Goal: Task Accomplishment & Management: Use online tool/utility

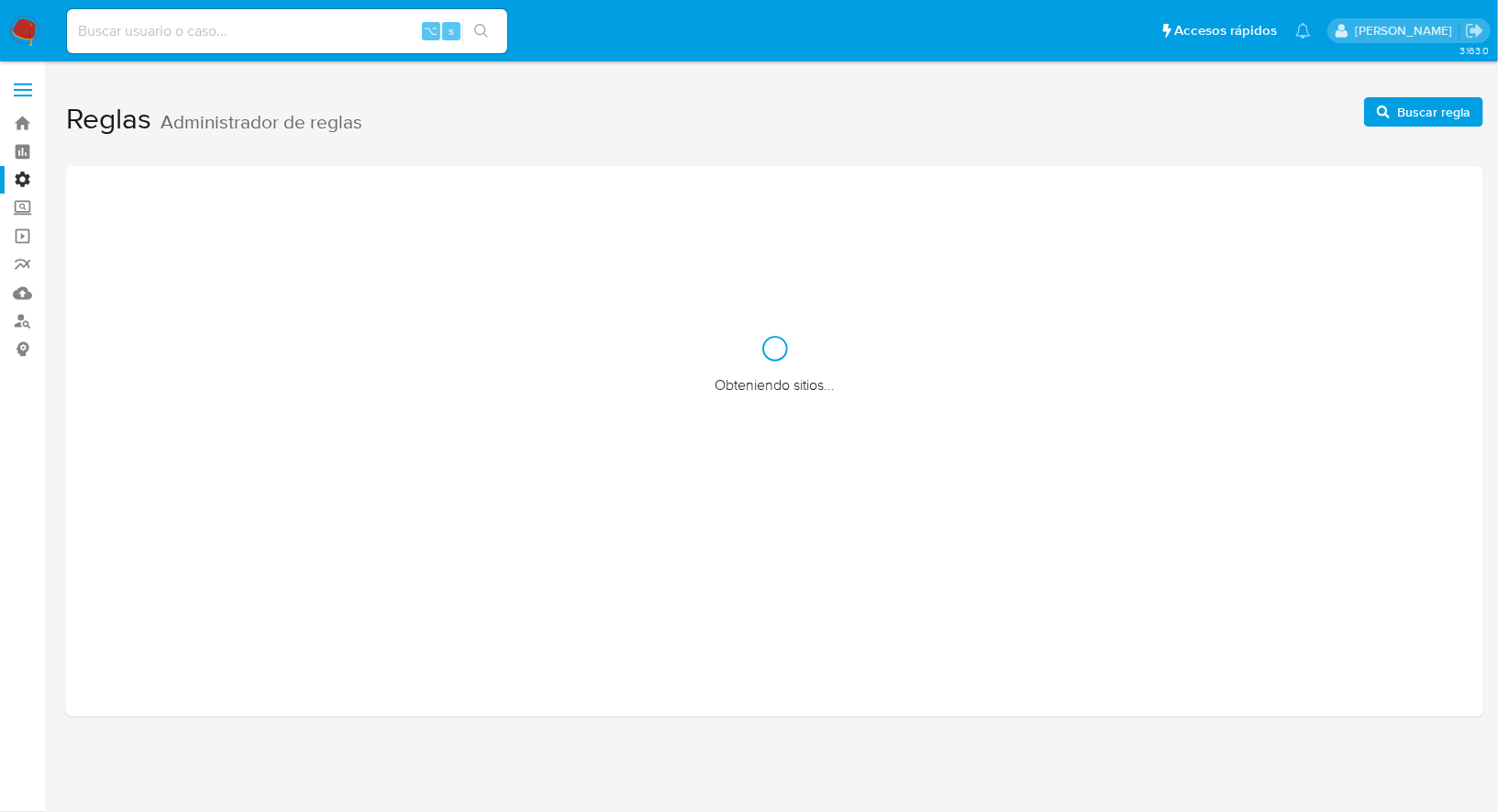
click at [25, 175] on label "Administración" at bounding box center [109, 179] width 218 height 28
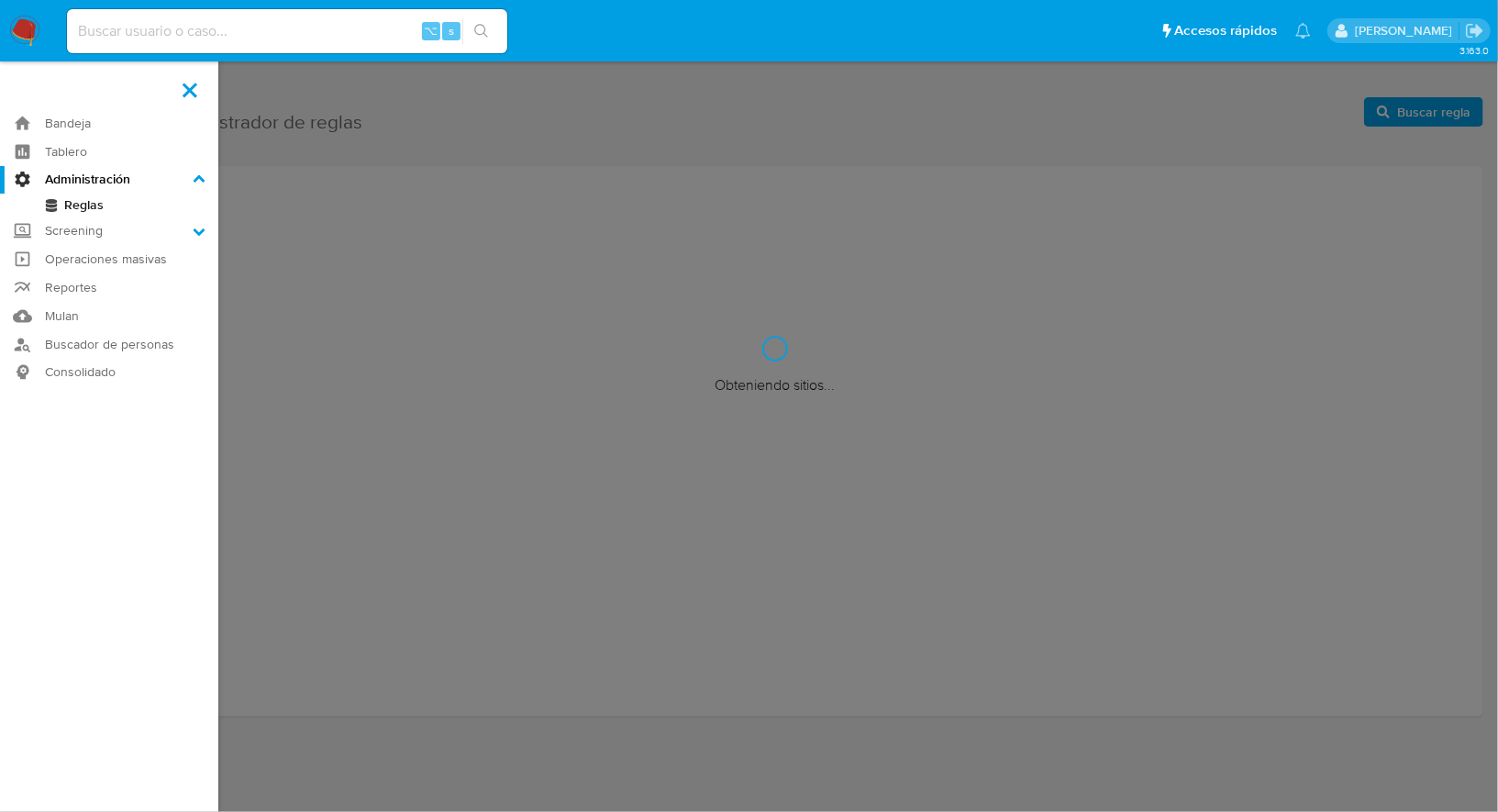
click at [0, 0] on input "Administración" at bounding box center [0, 0] width 0 height 0
click at [75, 203] on link "Reglas" at bounding box center [109, 205] width 218 height 23
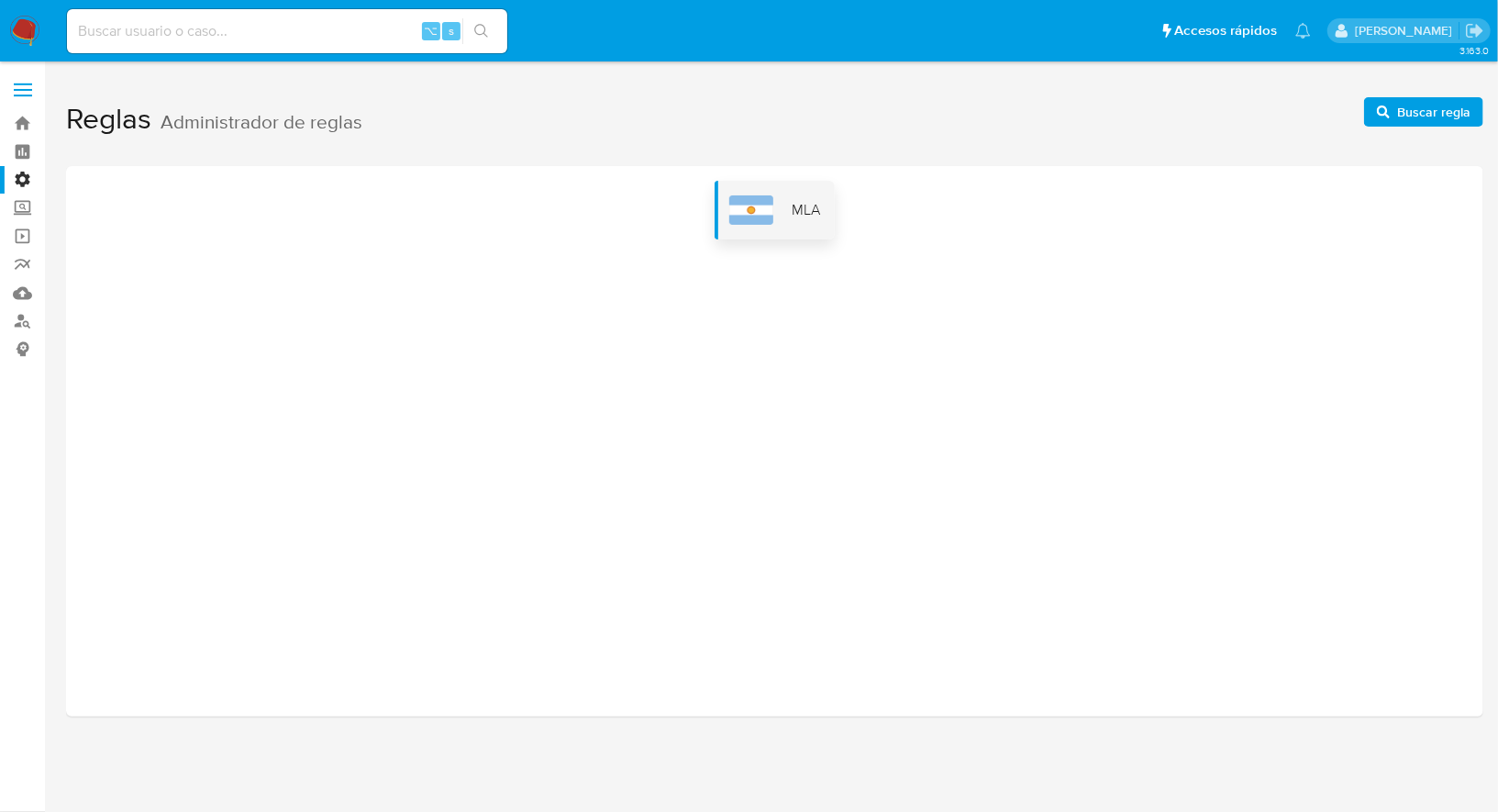
click at [778, 195] on div "MLA" at bounding box center [774, 209] width 120 height 59
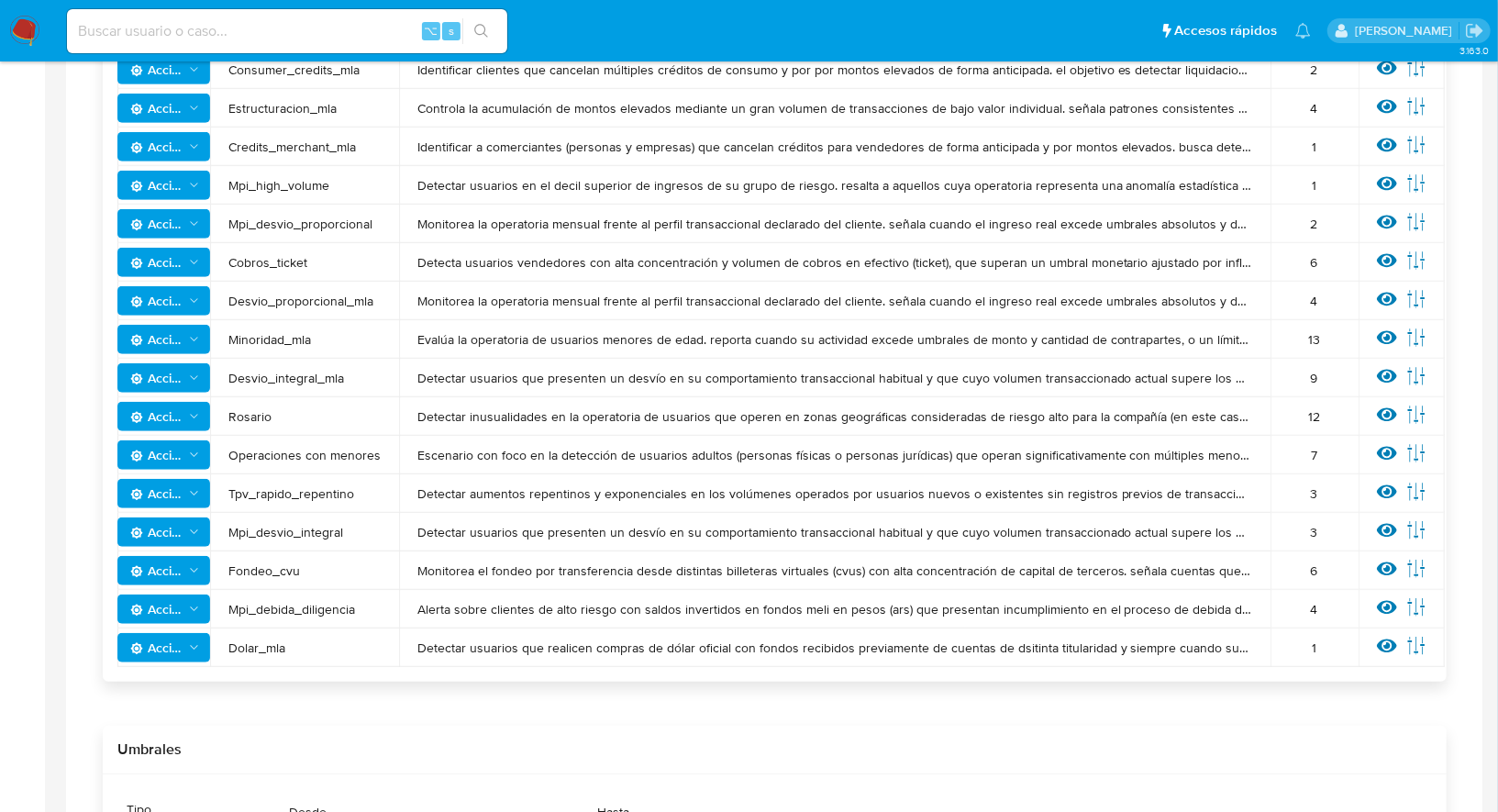
scroll to position [614, 0]
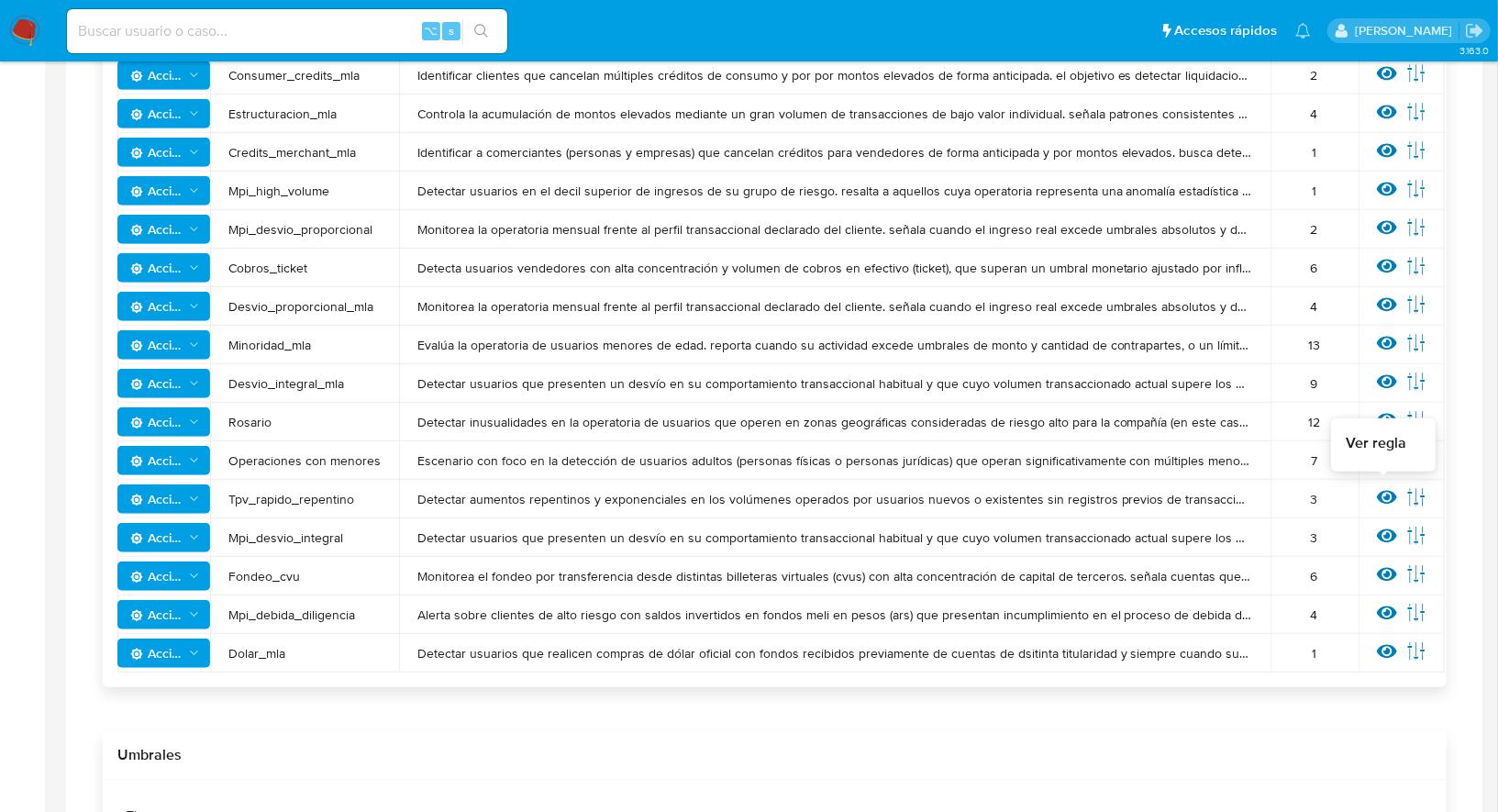
click at [1378, 490] on icon at bounding box center [1387, 497] width 20 height 20
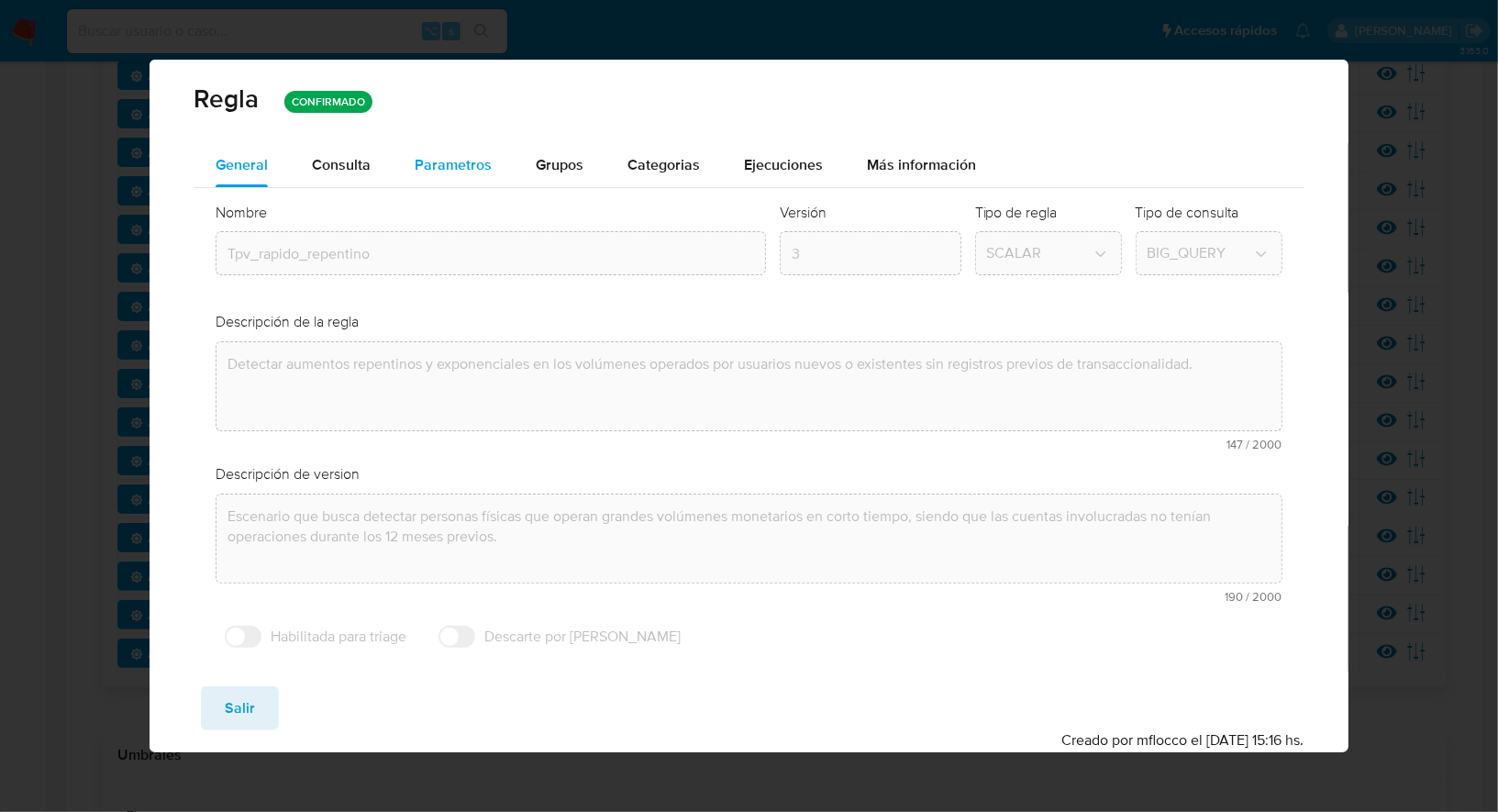
click at [463, 175] on span "Parametros" at bounding box center [453, 165] width 78 height 21
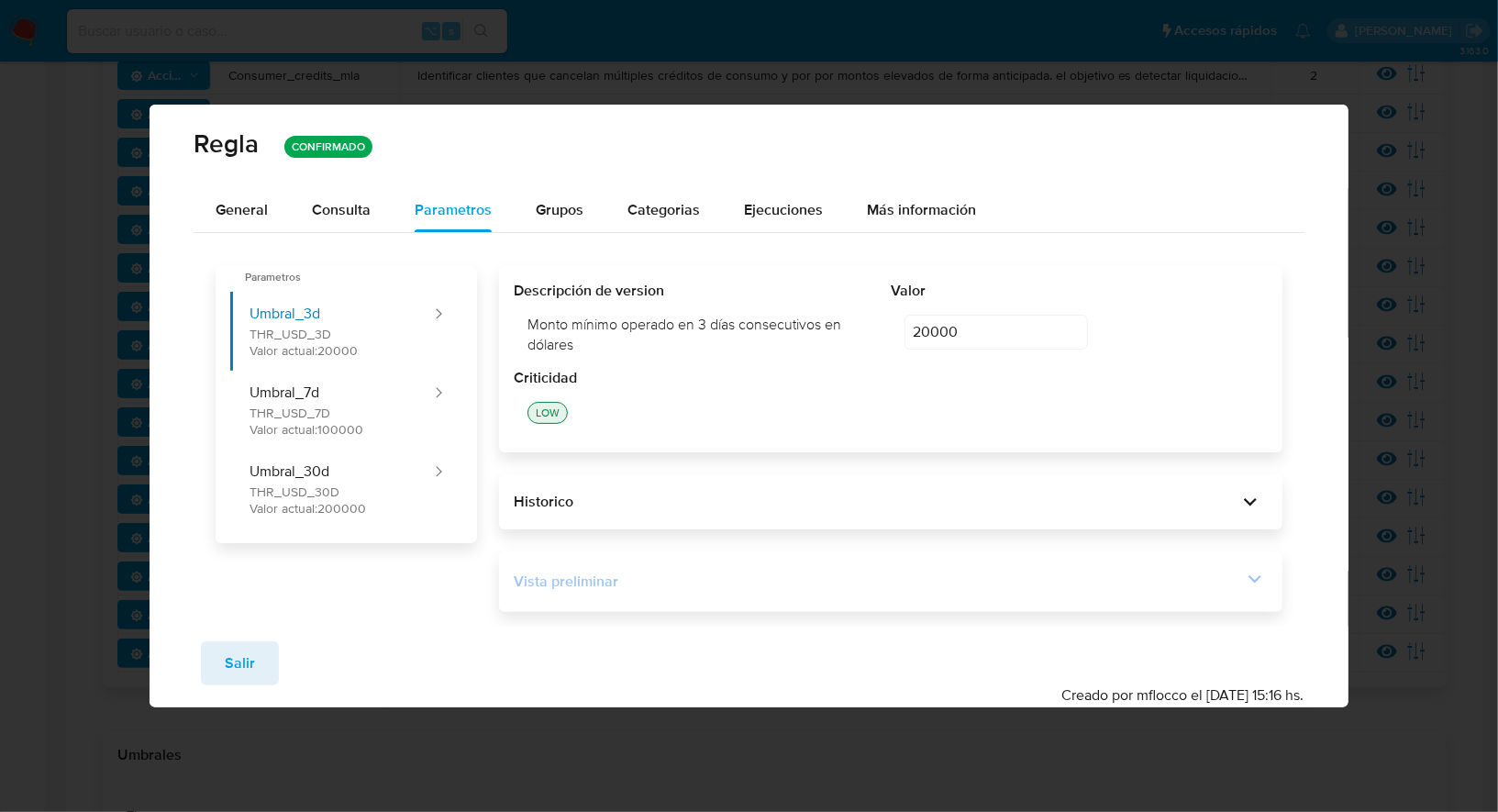
click at [706, 567] on div "Vista preliminar" at bounding box center [890, 581] width 754 height 31
click at [646, 603] on div "Vista preliminar BEGIN DECLARE START_DATE DATE DEFAULT DATE_ADD (DATE_TRUNC( CU…" at bounding box center [890, 581] width 783 height 60
click at [663, 578] on div "Vista preliminar" at bounding box center [878, 581] width 729 height 20
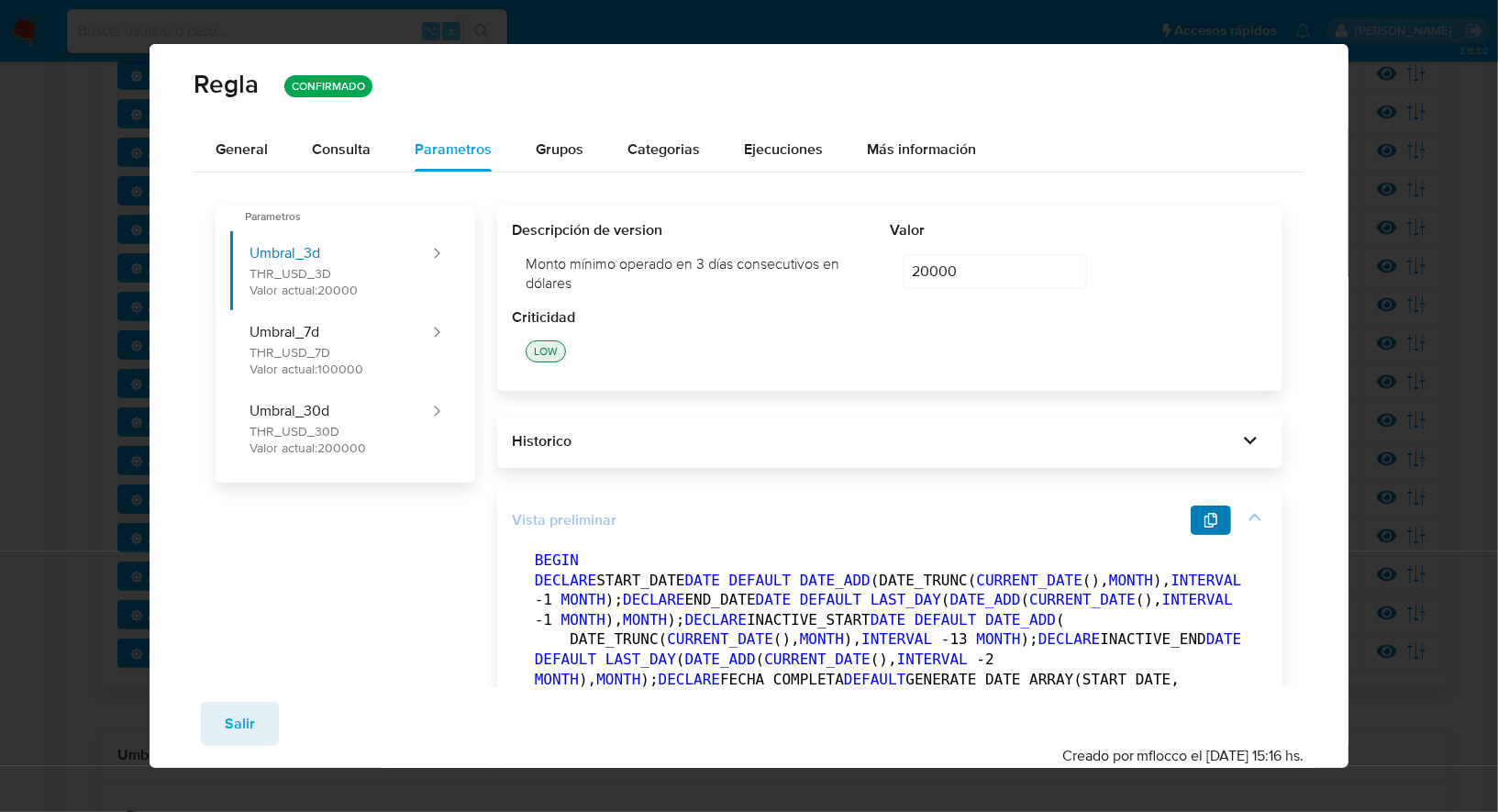
click at [1197, 518] on button "button" at bounding box center [1211, 520] width 41 height 29
